Goal: Task Accomplishment & Management: Complete application form

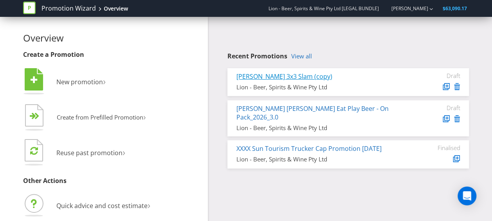
click at [282, 75] on link "[PERSON_NAME] 3x3 Slam (copy)" at bounding box center [285, 76] width 96 height 9
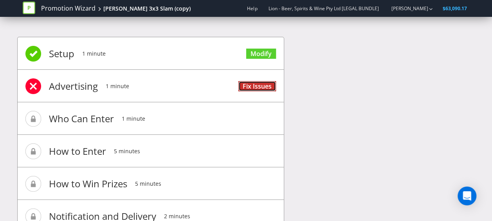
click at [264, 84] on link "Fix Issues" at bounding box center [258, 86] width 38 height 11
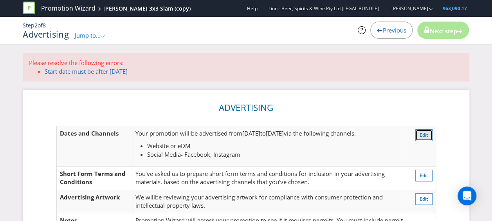
click at [422, 136] on span "Edit" at bounding box center [424, 135] width 9 height 7
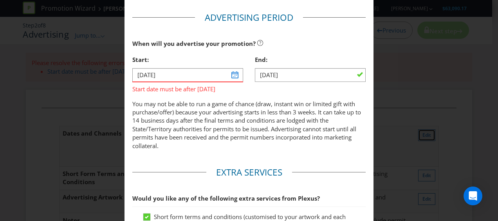
scroll to position [315, 0]
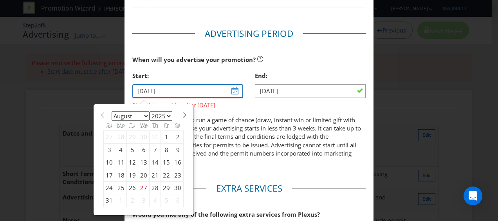
click at [232, 88] on input "[DATE]" at bounding box center [187, 91] width 111 height 14
click at [182, 114] on span at bounding box center [185, 115] width 6 height 6
select select "8"
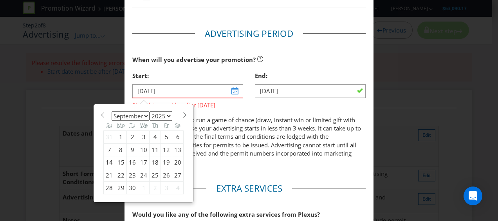
click at [118, 134] on div "1" at bounding box center [121, 137] width 12 height 13
type input "[DATE]"
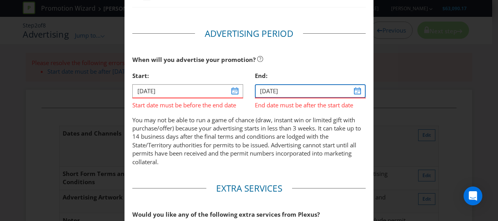
click at [354, 89] on input "[DATE]" at bounding box center [310, 91] width 111 height 14
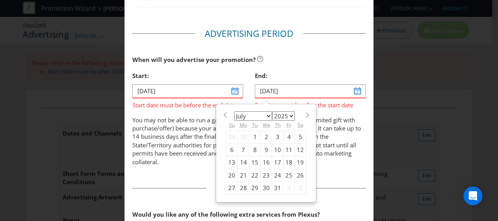
click at [304, 113] on span at bounding box center [307, 115] width 6 height 6
click at [304, 112] on span at bounding box center [307, 115] width 6 height 6
select select "9"
click at [285, 172] on div "24" at bounding box center [289, 175] width 11 height 13
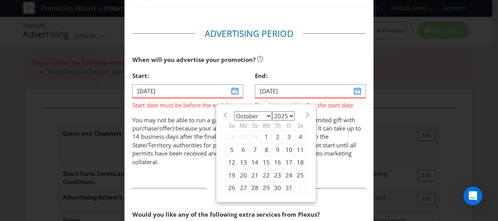
type input "[DATE]"
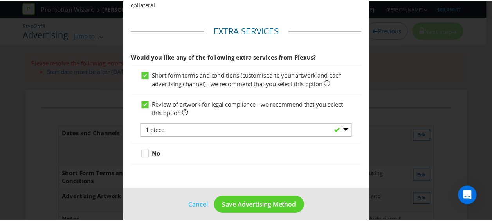
scroll to position [533, 0]
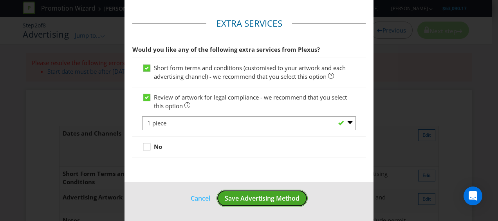
click at [277, 200] on span "Save Advertising Method" at bounding box center [262, 198] width 75 height 9
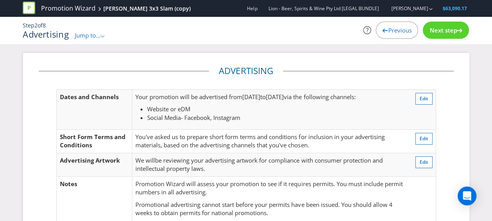
click at [455, 28] on span "Next step" at bounding box center [443, 30] width 27 height 8
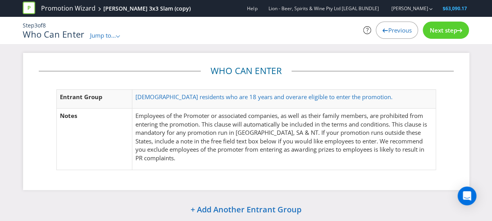
click at [445, 27] on span "Next step" at bounding box center [443, 30] width 27 height 8
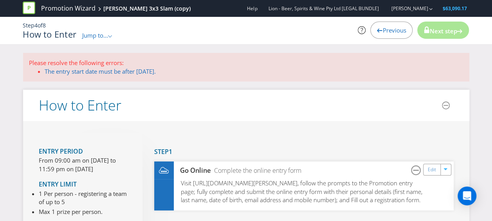
click at [445, 27] on span "Next step" at bounding box center [443, 31] width 27 height 8
click at [188, 47] on div "Promotion Wizard [PERSON_NAME] 3x3 Slam (copy) Help Lion - Beer, Spirits & Wine…" at bounding box center [246, 26] width 492 height 53
